Goal: Transaction & Acquisition: Obtain resource

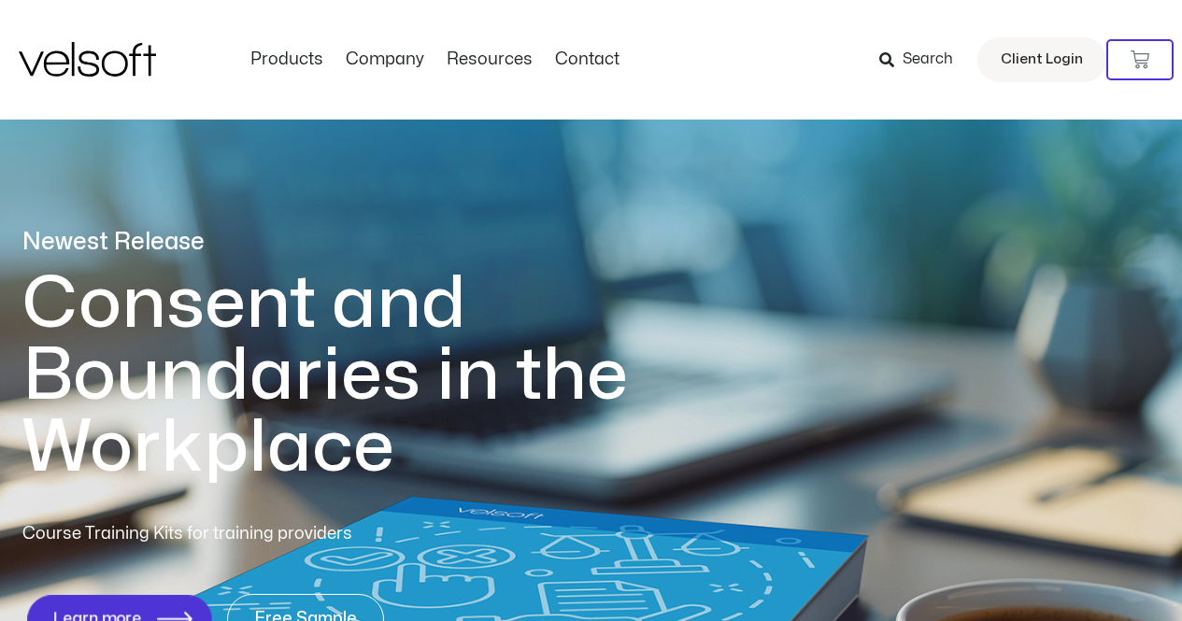
scroll to position [374, 0]
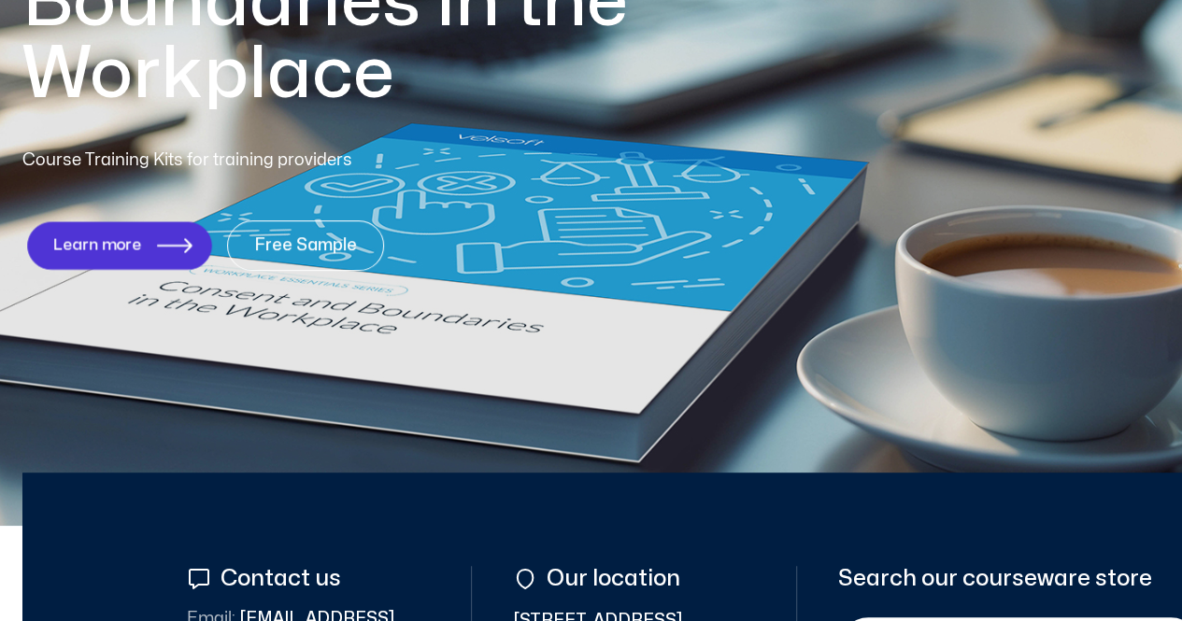
click at [125, 240] on span "Learn more" at bounding box center [97, 245] width 89 height 18
click at [193, 241] on link "Learn more" at bounding box center [119, 245] width 184 height 48
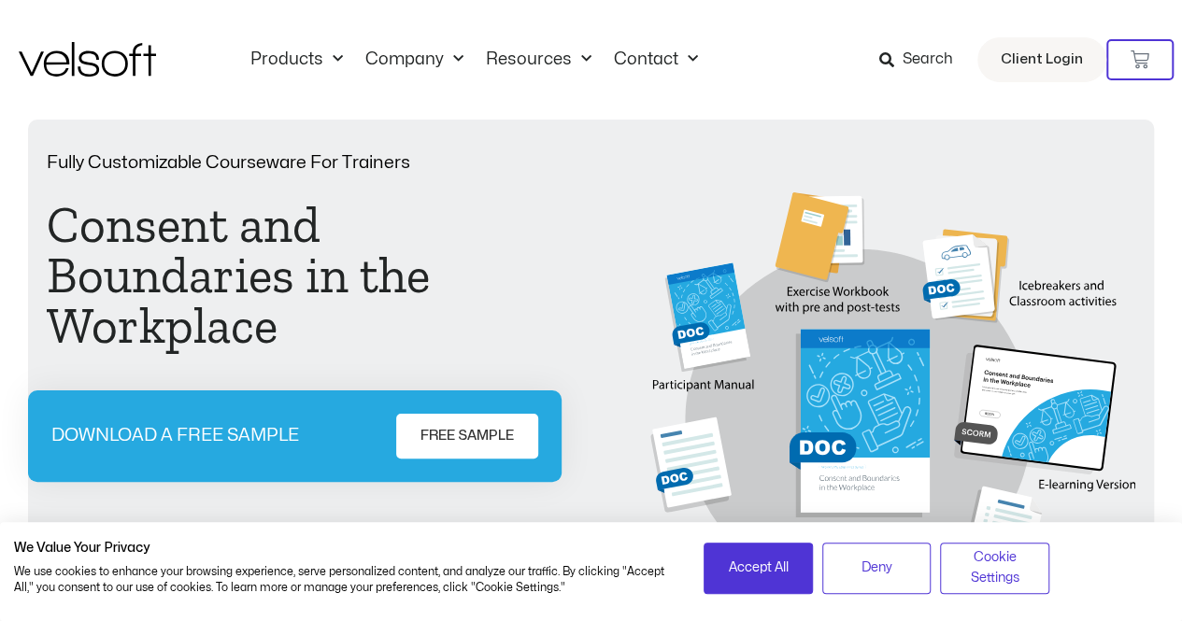
click at [459, 439] on span "FREE SAMPLE" at bounding box center [466, 436] width 93 height 22
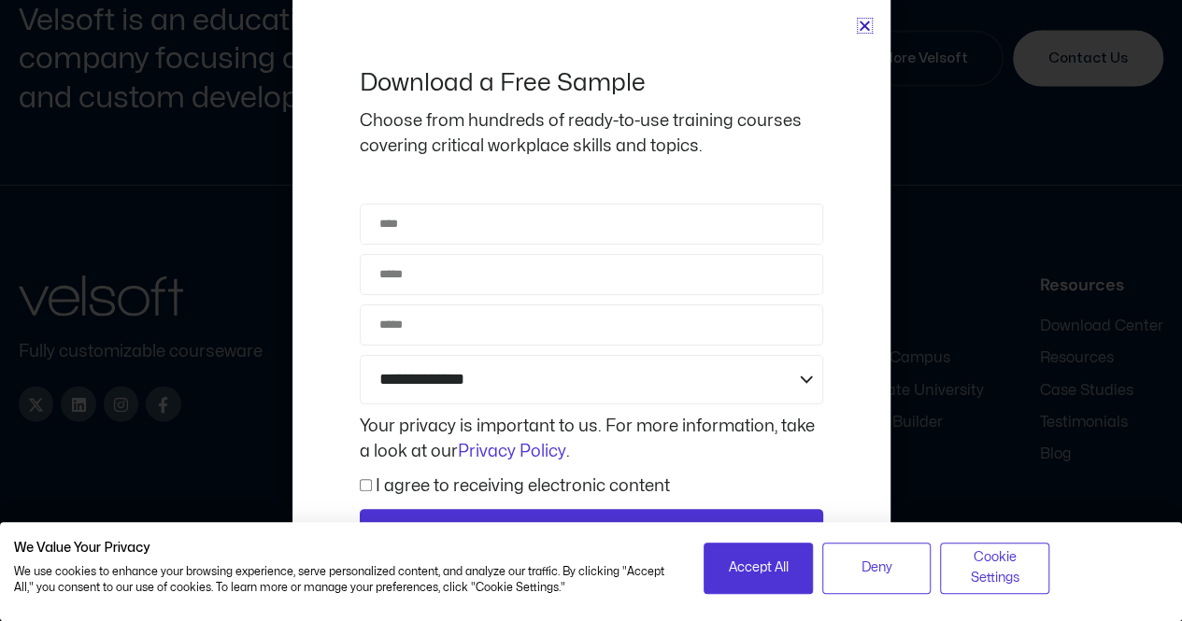
scroll to position [1942, 0]
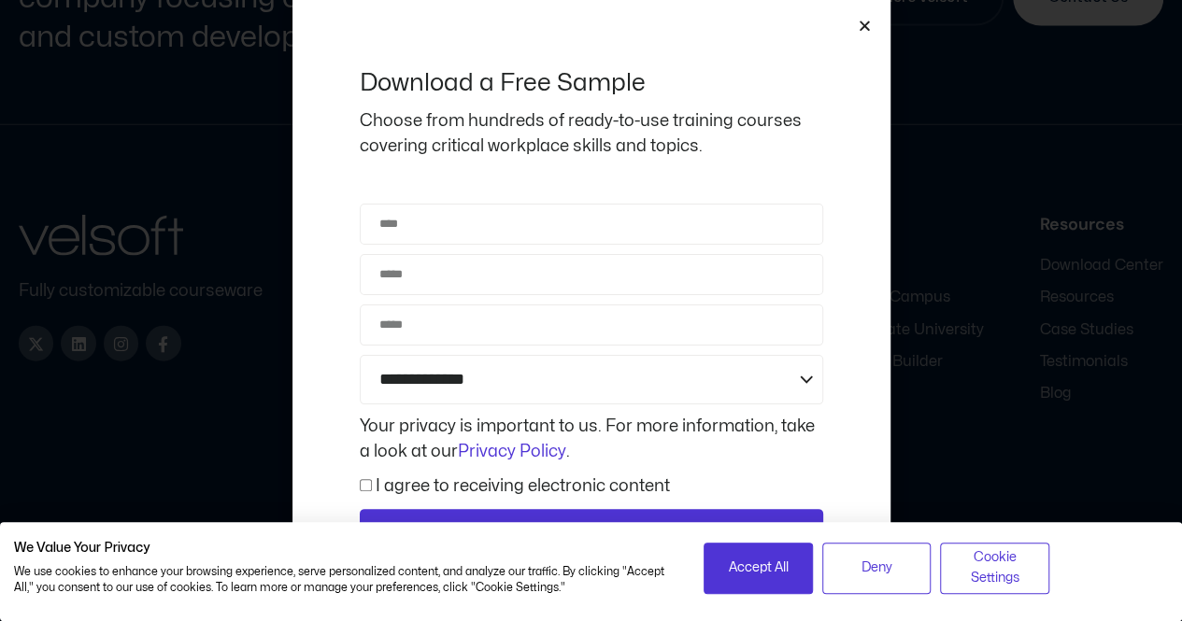
click at [865, 28] on icon "Close" at bounding box center [865, 26] width 14 height 14
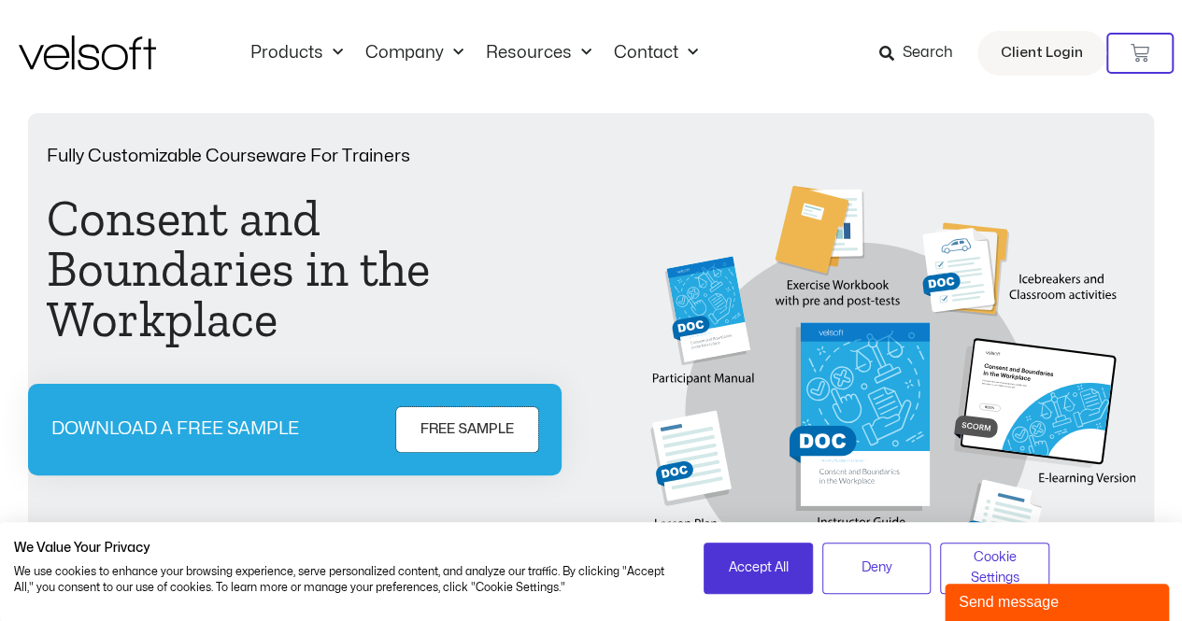
scroll to position [0, 0]
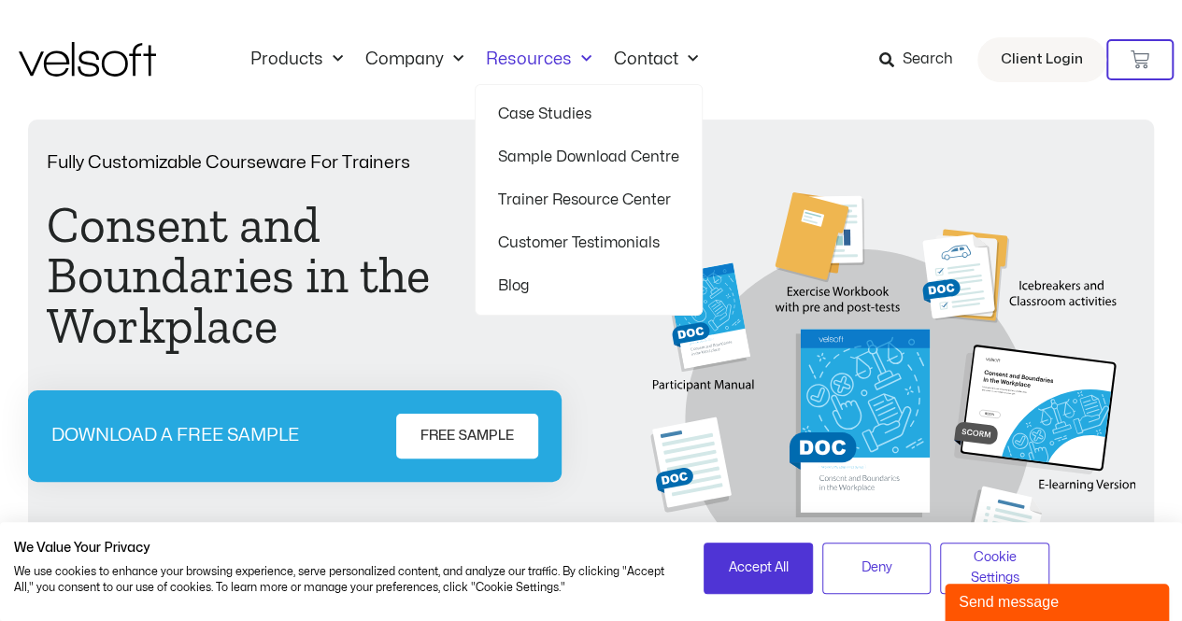
click at [620, 156] on link "Sample Download Centre" at bounding box center [588, 156] width 181 height 43
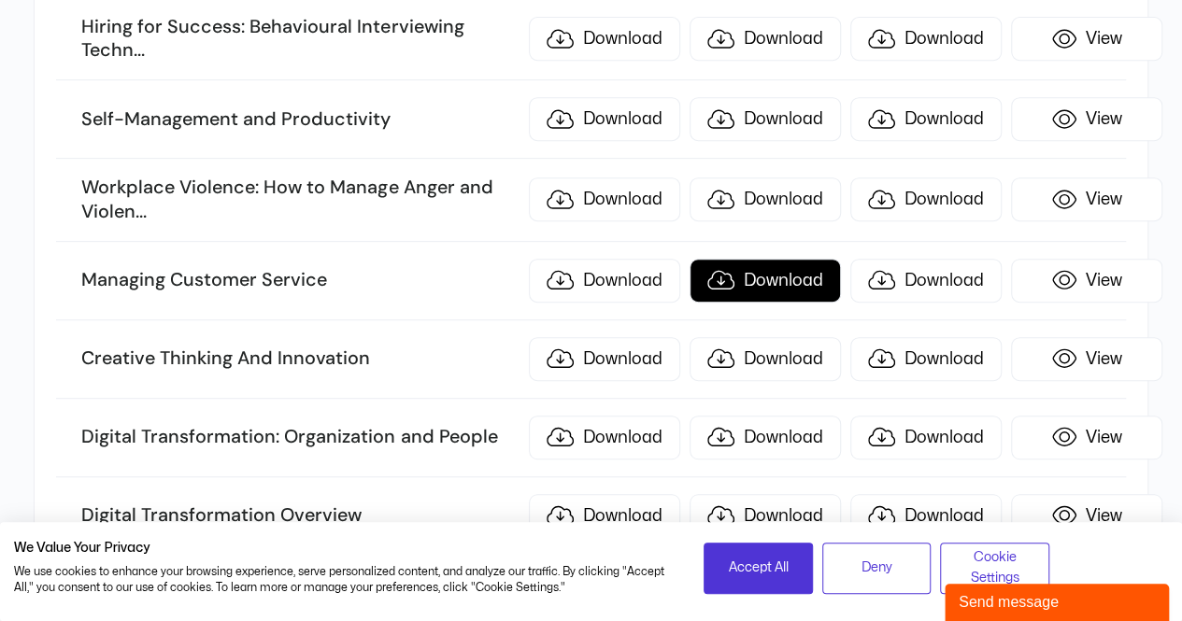
scroll to position [7569, 0]
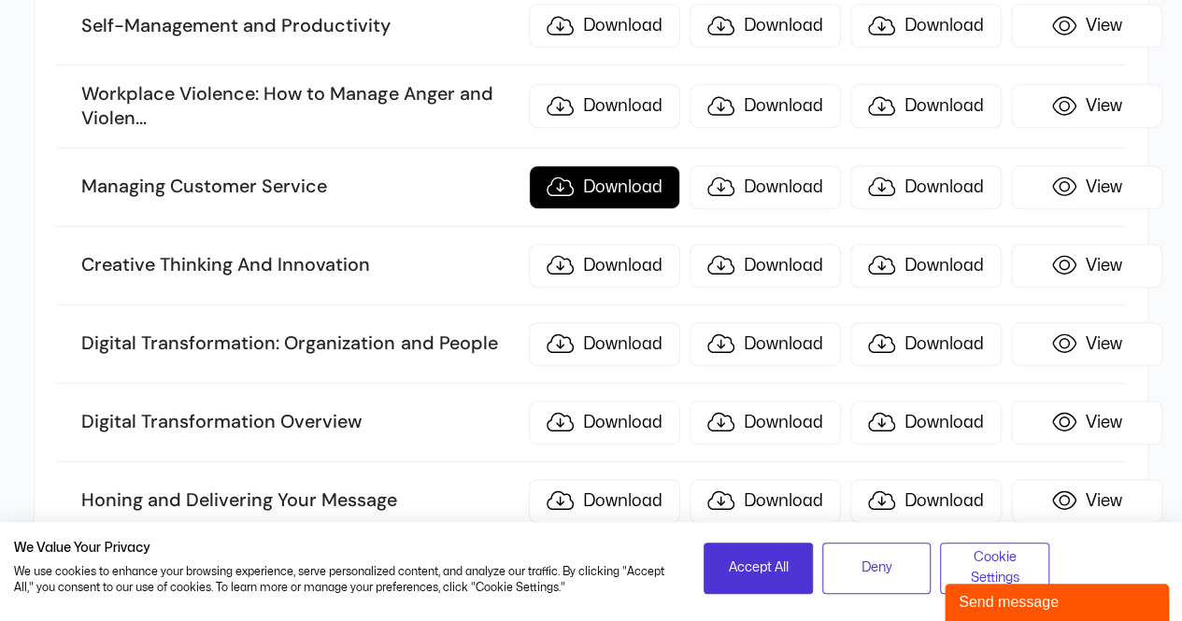
click at [630, 165] on link "Download" at bounding box center [604, 187] width 151 height 44
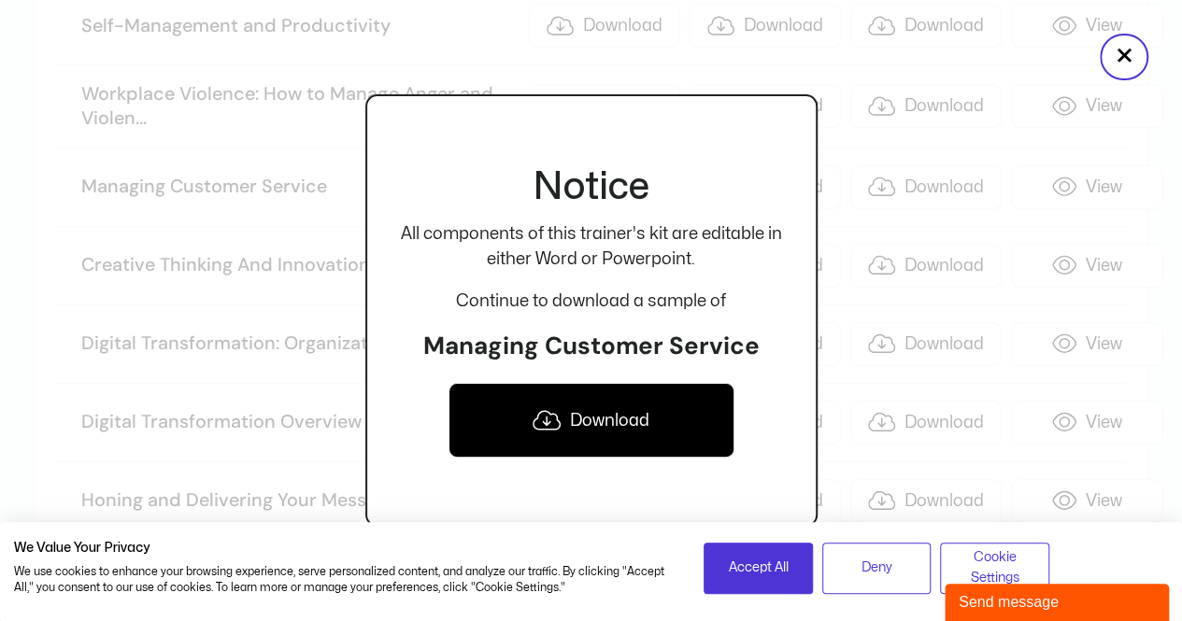
click at [548, 418] on icon at bounding box center [547, 420] width 28 height 22
click at [1112, 54] on button "×" at bounding box center [1124, 57] width 49 height 47
